Goal: Navigation & Orientation: Find specific page/section

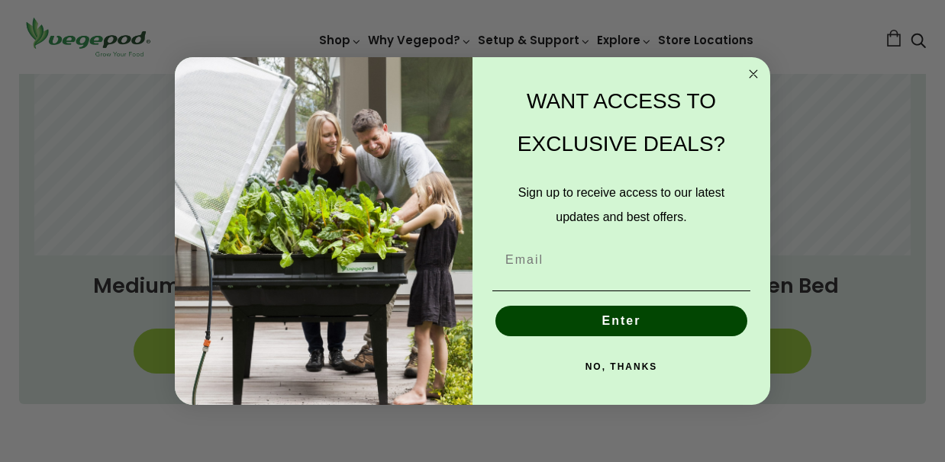
scroll to position [1220, 0]
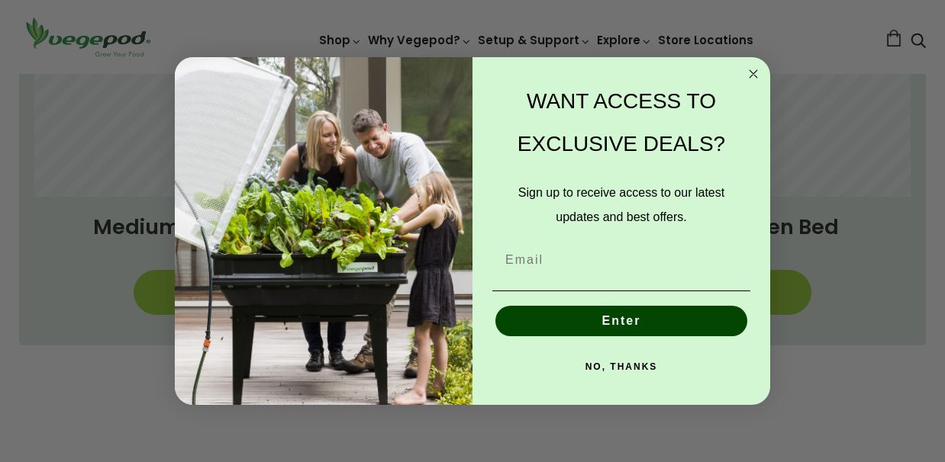
click at [752, 68] on circle "Close dialog" at bounding box center [754, 74] width 18 height 18
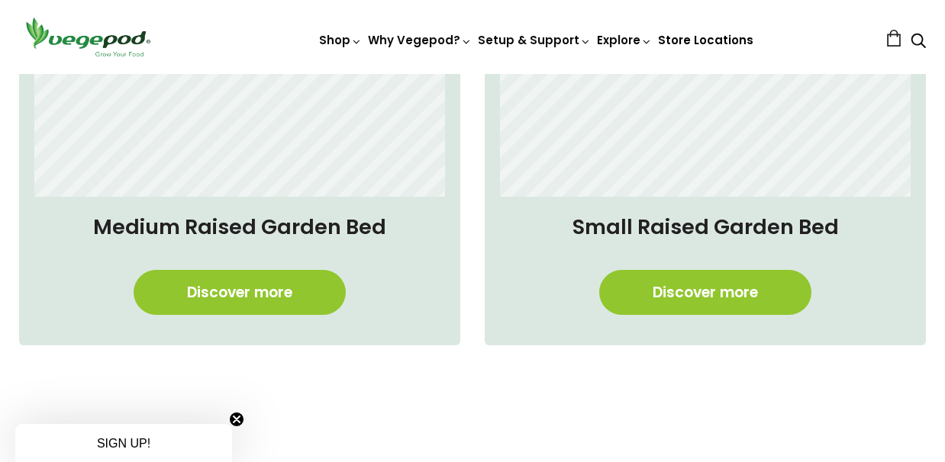
click at [710, 41] on link "Store Locations" at bounding box center [705, 40] width 95 height 16
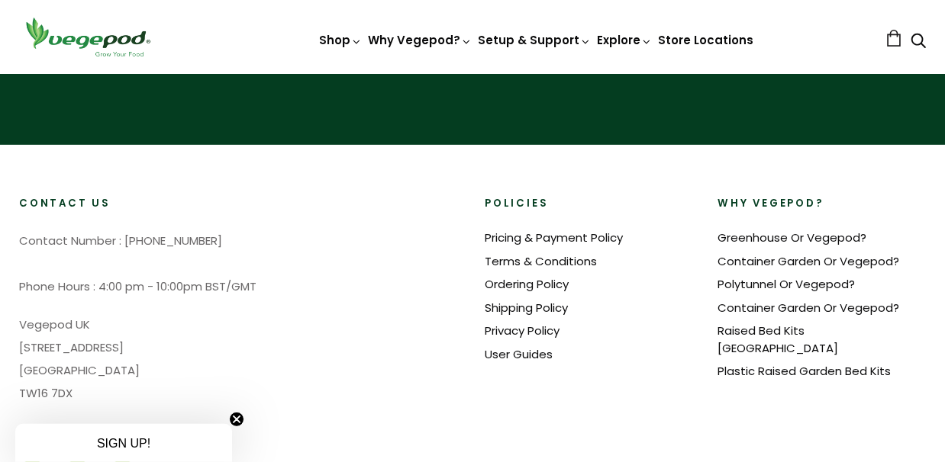
scroll to position [3561, 0]
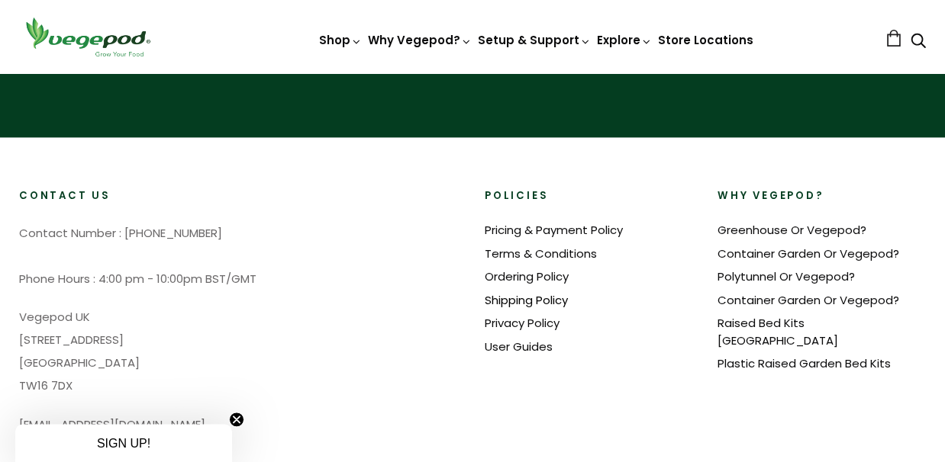
click at [509, 292] on link "Shipping Policy" at bounding box center [525, 300] width 83 height 16
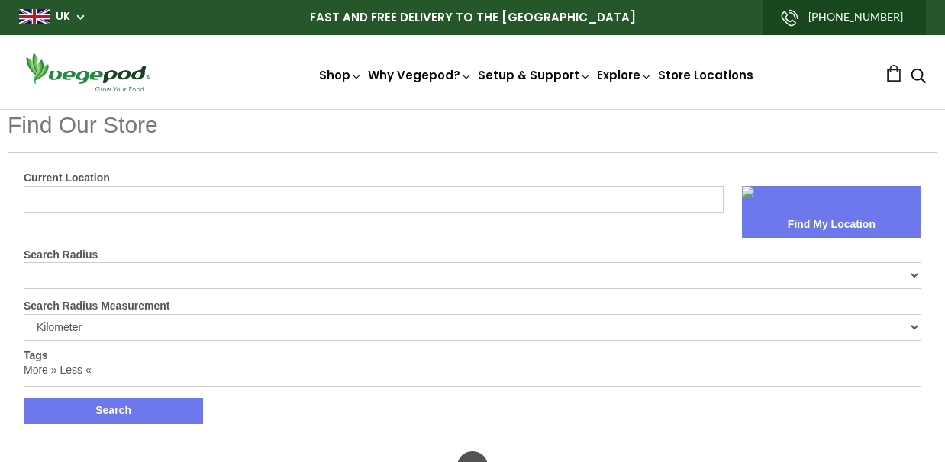
select select "m"
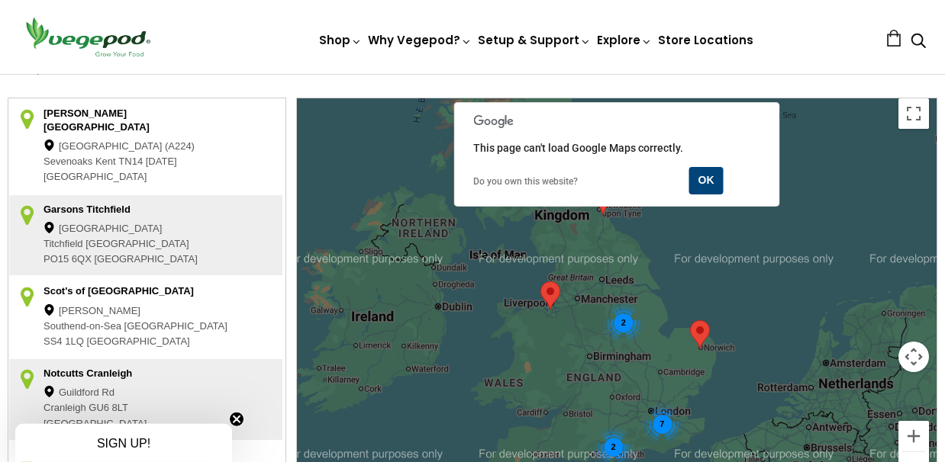
scroll to position [443, 0]
